Goal: Information Seeking & Learning: Learn about a topic

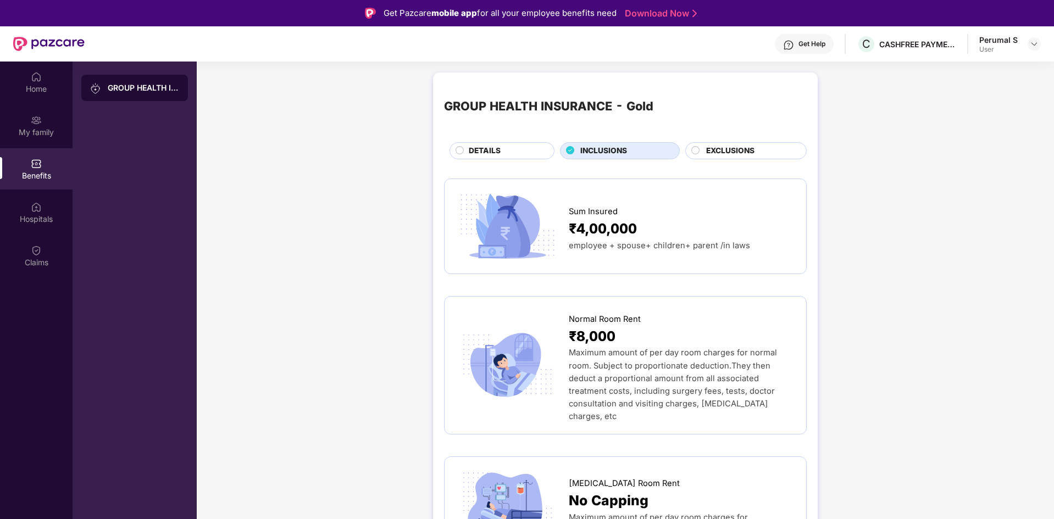
click at [989, 45] on div "User" at bounding box center [998, 49] width 38 height 9
click at [1011, 45] on div "User" at bounding box center [998, 49] width 38 height 9
click at [1023, 44] on div "Perumal S User" at bounding box center [1010, 44] width 62 height 19
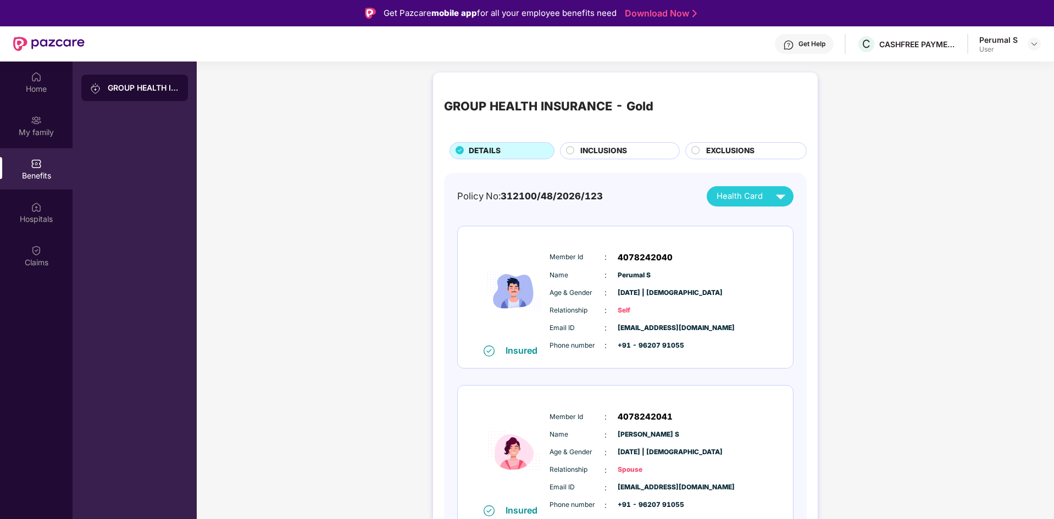
click at [734, 147] on span "EXCLUSIONS" at bounding box center [730, 151] width 48 height 12
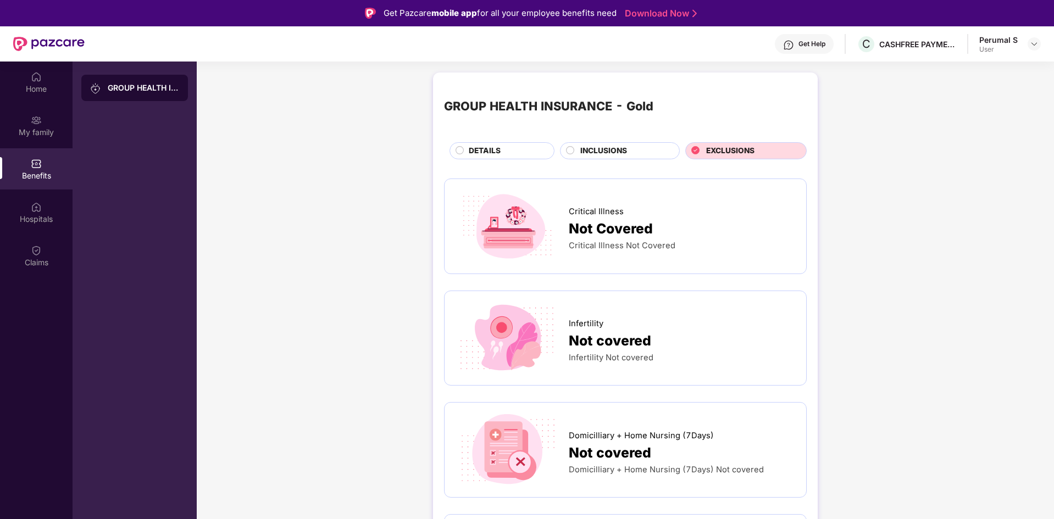
click at [1003, 45] on div "User" at bounding box center [998, 49] width 38 height 9
click at [1032, 42] on img at bounding box center [1034, 44] width 9 height 9
click at [942, 71] on div "Logout" at bounding box center [982, 69] width 143 height 21
